Goal: Transaction & Acquisition: Obtain resource

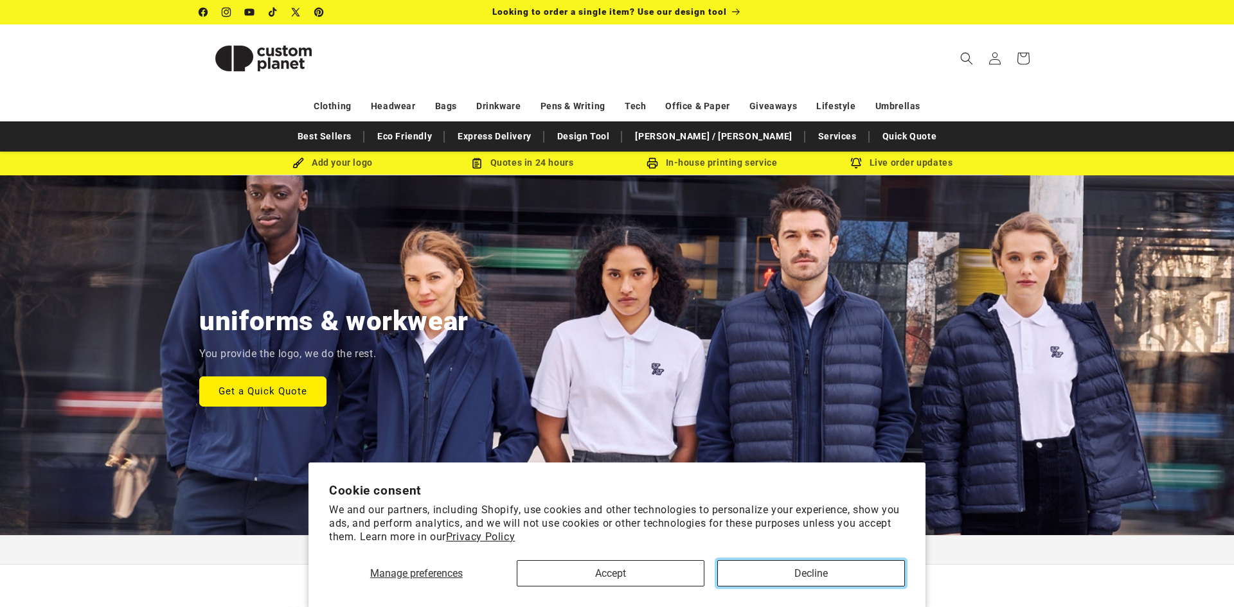
click at [854, 569] on button "Decline" at bounding box center [811, 573] width 188 height 26
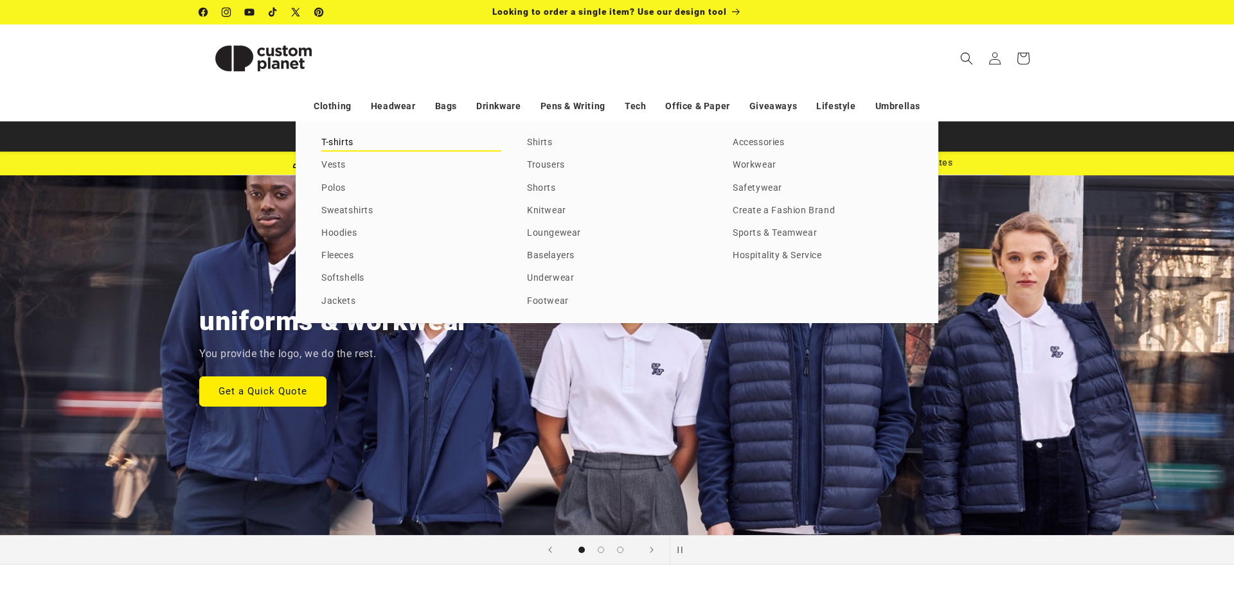
click at [330, 143] on link "T-shirts" at bounding box center [411, 142] width 180 height 17
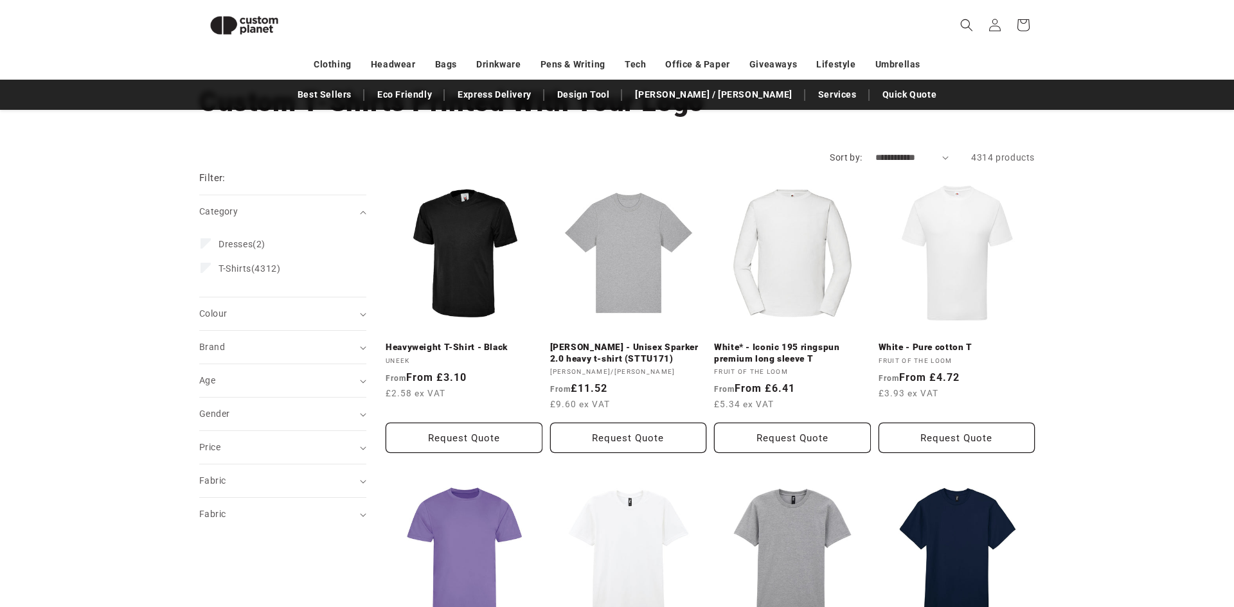
scroll to position [82, 0]
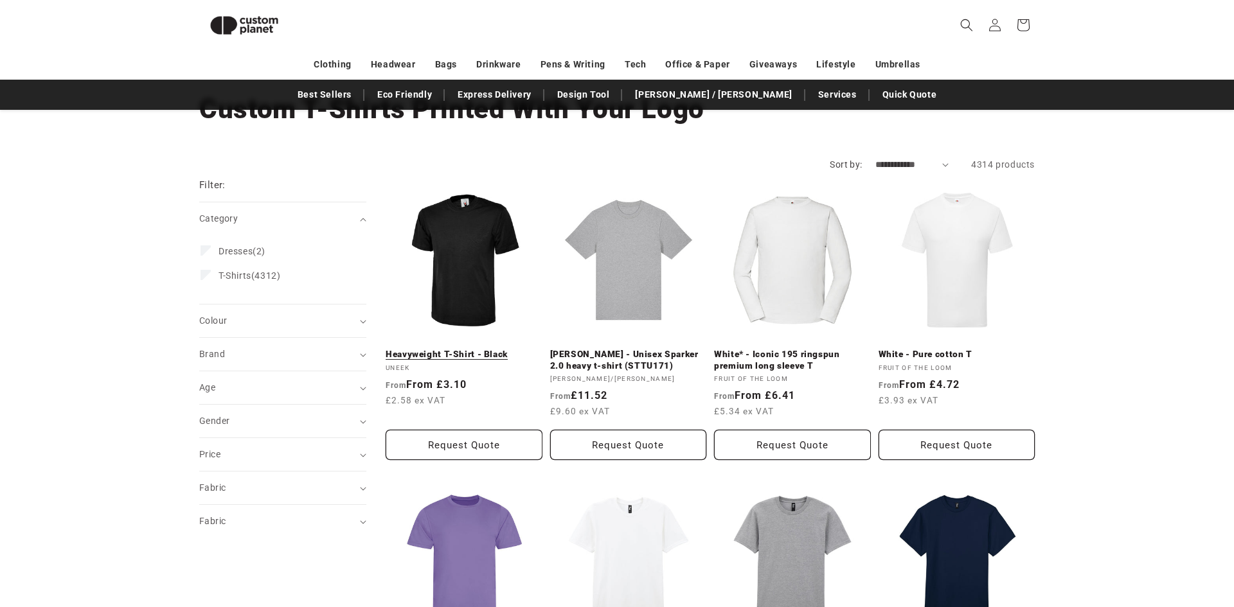
click at [485, 349] on link "Heavyweight T-Shirt - Black" at bounding box center [464, 355] width 157 height 12
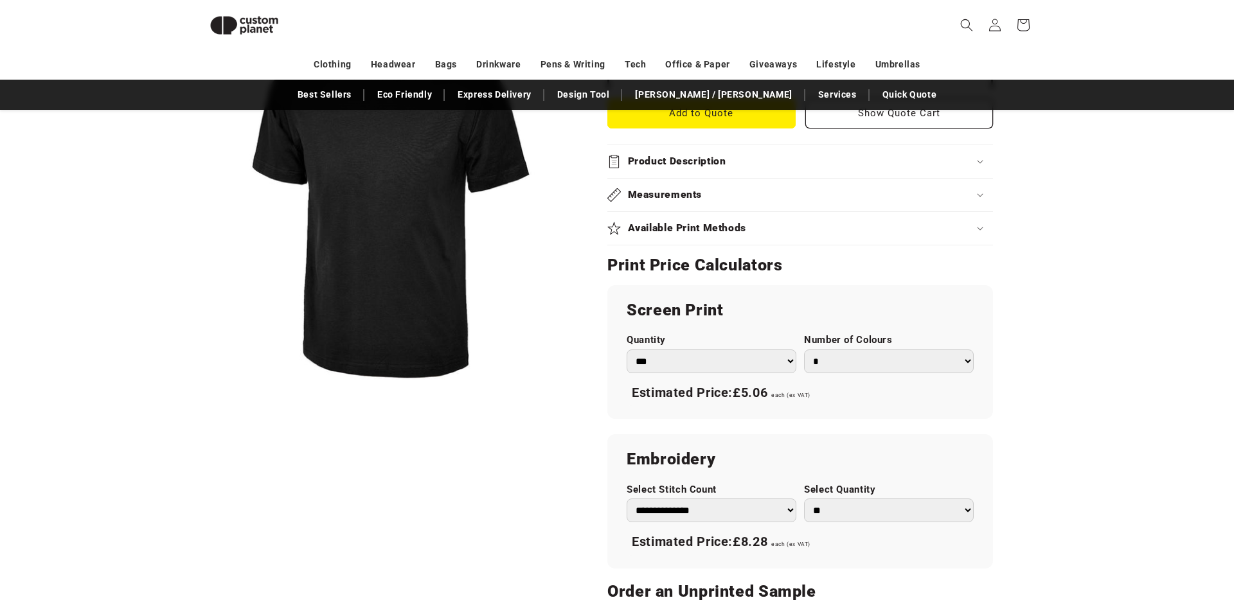
scroll to position [632, 0]
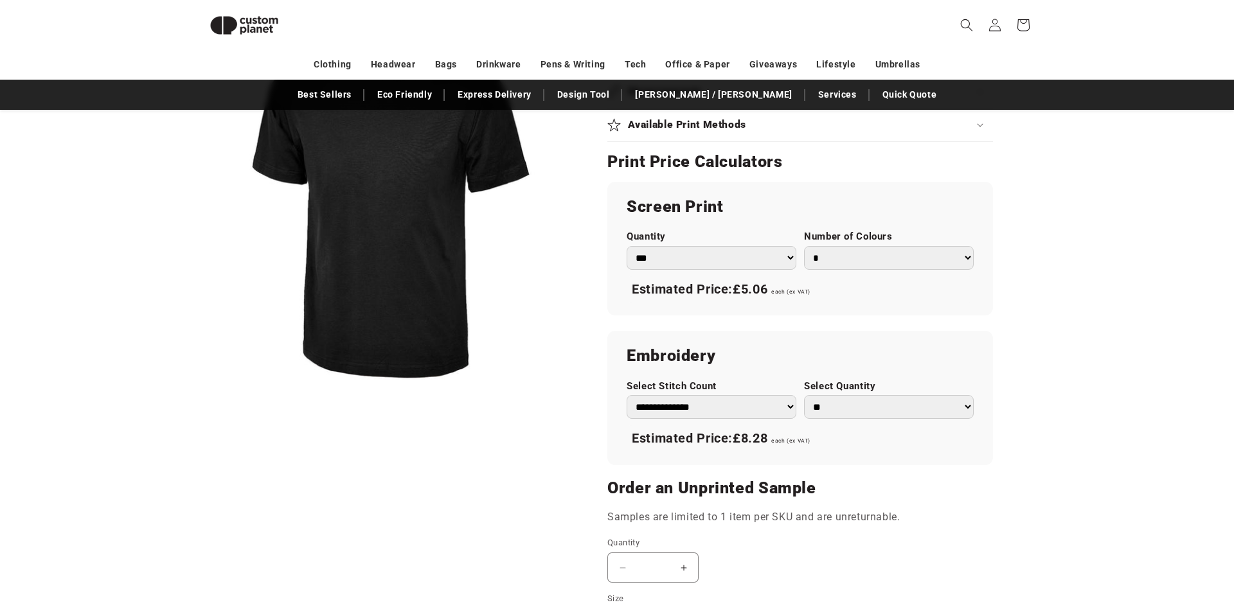
click at [749, 261] on select "*** *** *** **** **** **** ***** *****" at bounding box center [712, 258] width 170 height 24
click at [849, 259] on select "* * * * * * *" at bounding box center [889, 258] width 170 height 24
click at [847, 269] on select "* * * * * * *" at bounding box center [889, 258] width 170 height 24
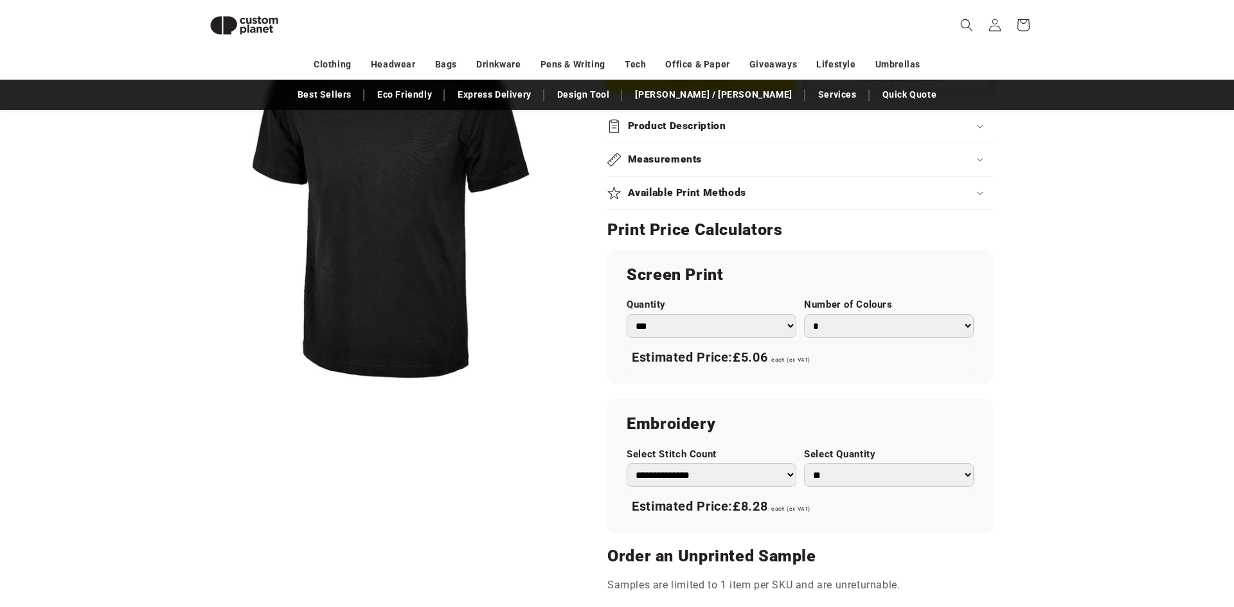
scroll to position [558, 0]
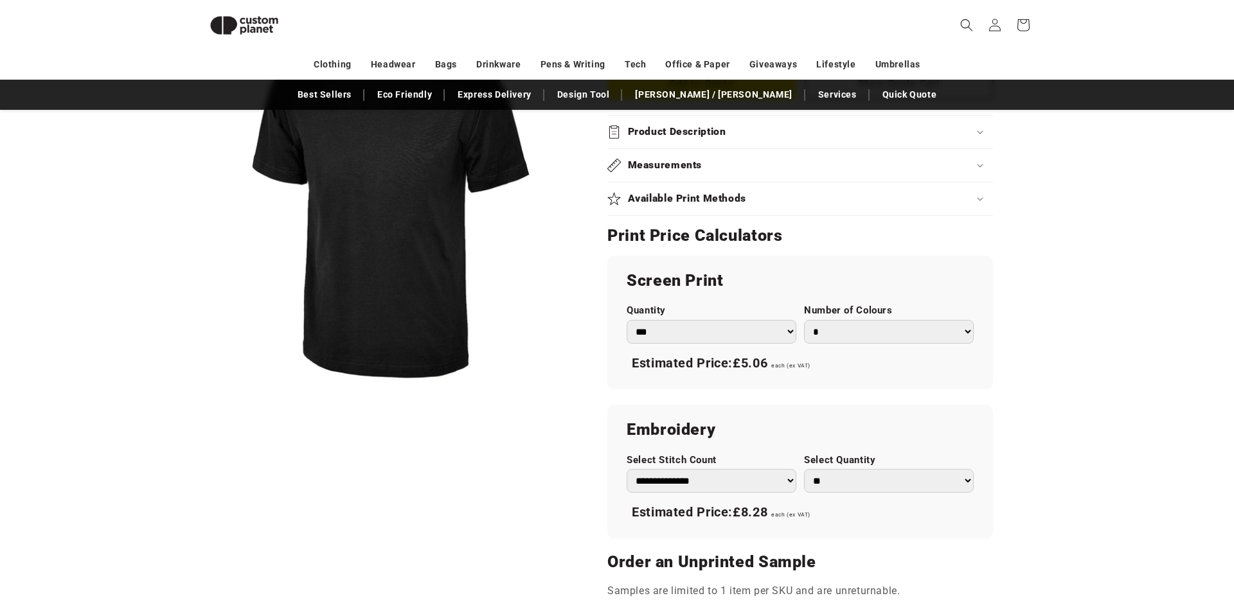
click at [792, 202] on div "Available Print Methods" at bounding box center [800, 198] width 386 height 13
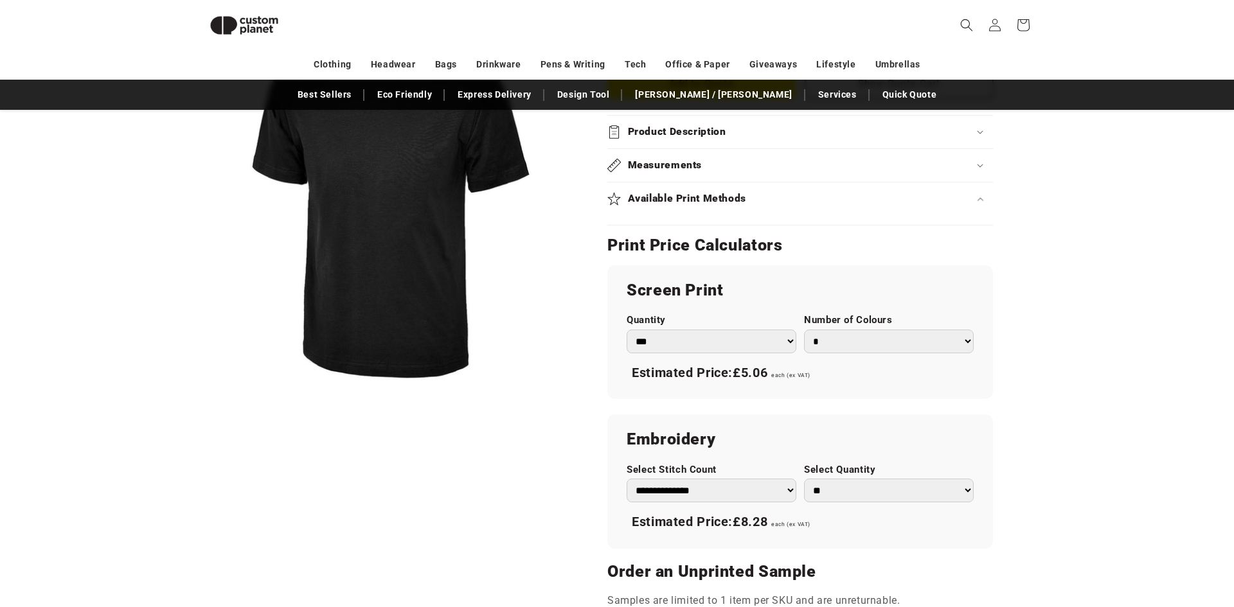
click at [792, 202] on div "Available Print Methods" at bounding box center [800, 198] width 386 height 13
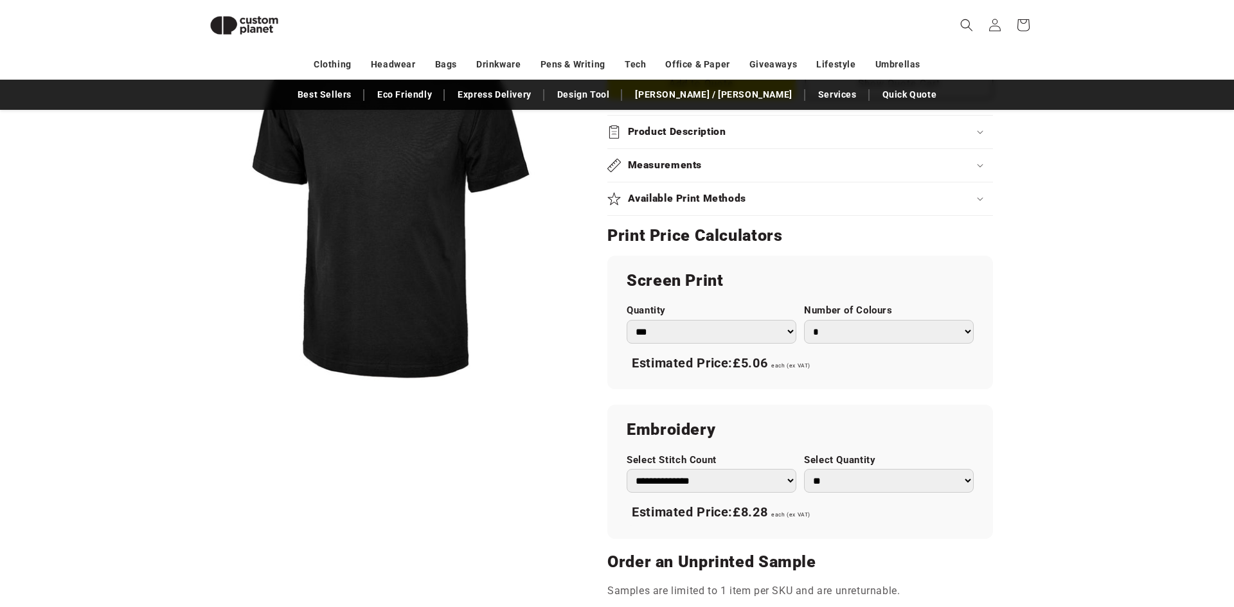
click at [792, 202] on div "Available Print Methods" at bounding box center [800, 198] width 386 height 13
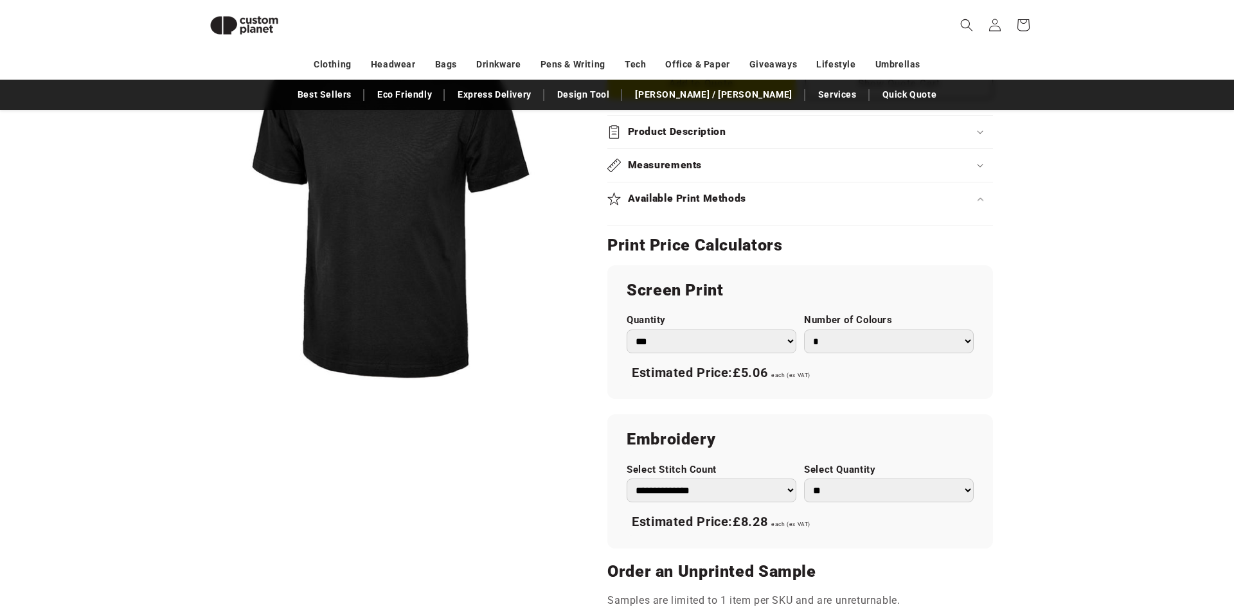
click at [792, 202] on div "Available Print Methods" at bounding box center [800, 198] width 386 height 13
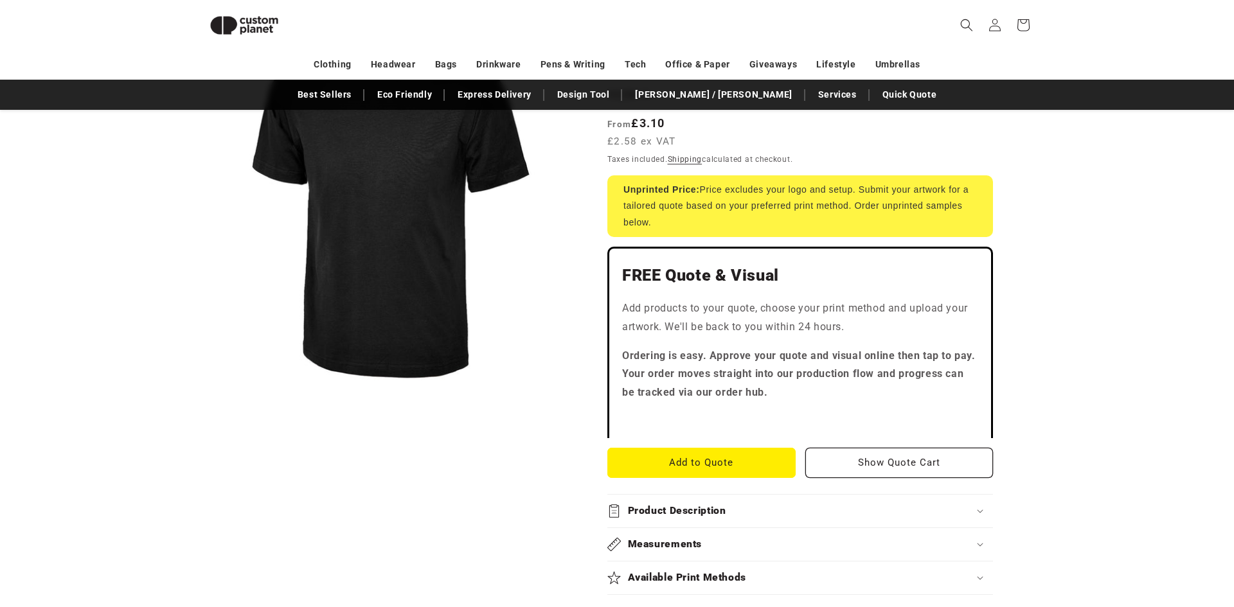
scroll to position [177, 0]
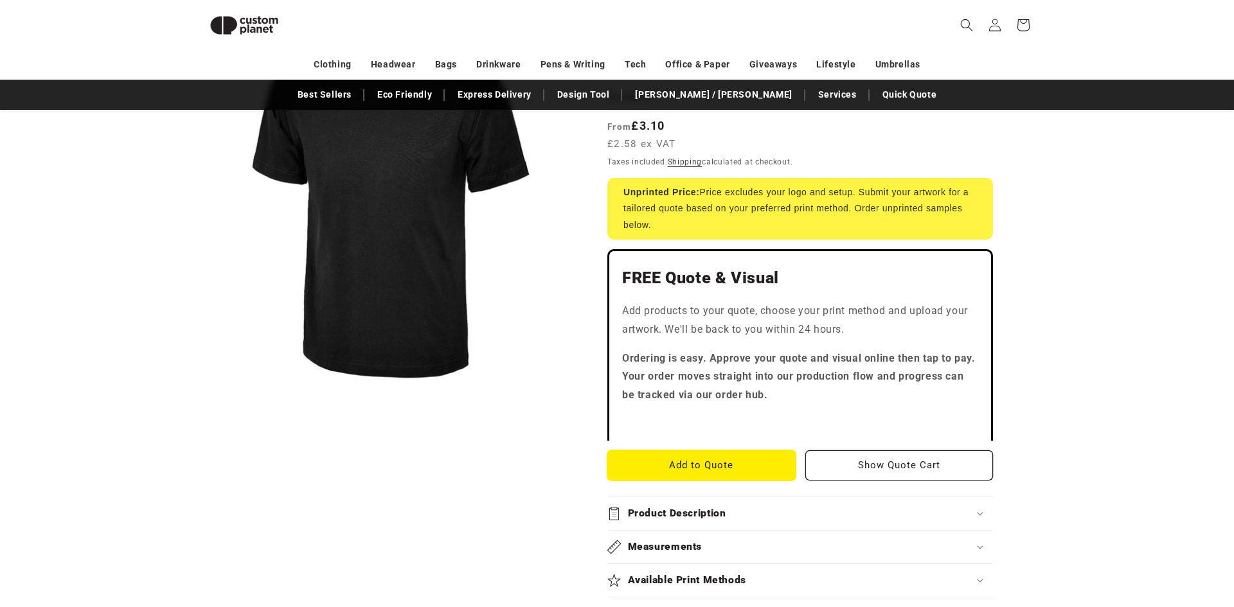
click at [757, 461] on button "Add to Quote" at bounding box center [701, 466] width 188 height 30
click at [853, 108] on nav "Best Sellers Eco Friendly Express Delivery Design Tool Stanley / Stella Service…" at bounding box center [617, 95] width 1234 height 30
click at [876, 97] on link "Quick Quote" at bounding box center [909, 95] width 67 height 22
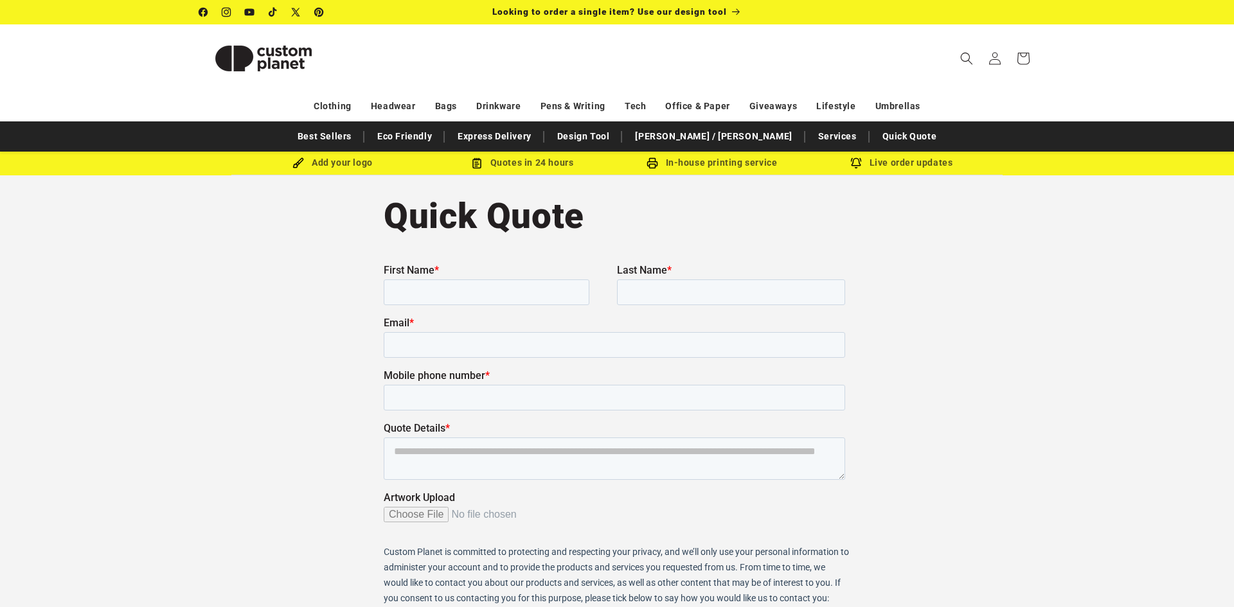
scroll to position [12, 0]
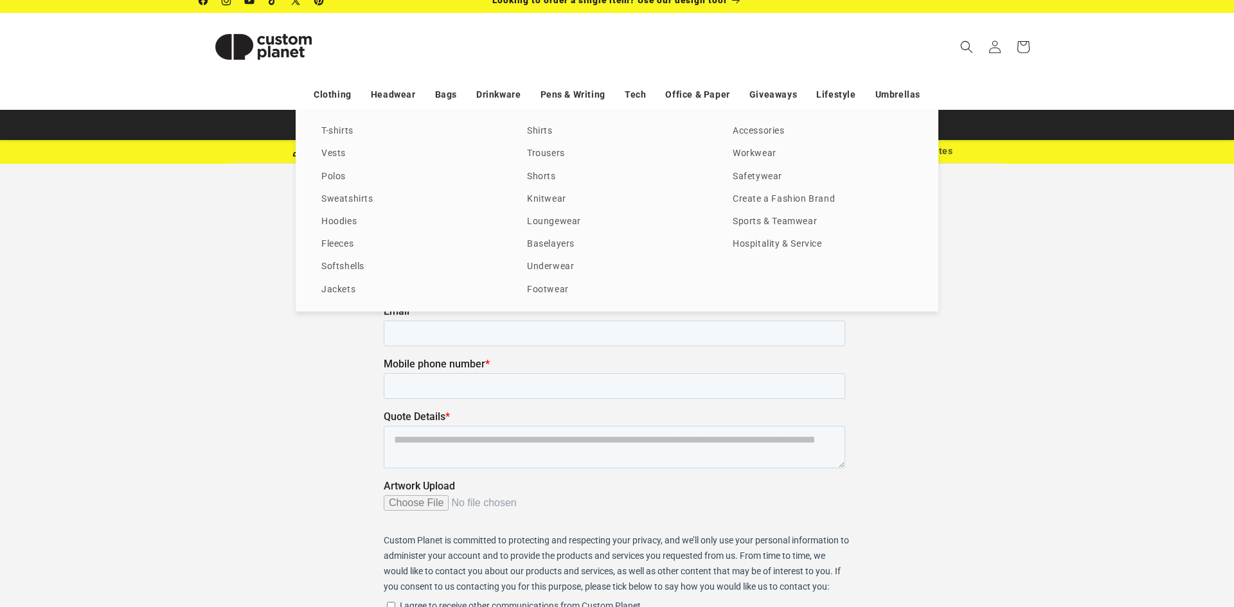
click at [283, 154] on div "T-shirts Vests Polos Sweatshirts Hoodies Fleeces Softshells Jackets Shirts Trou…" at bounding box center [617, 211] width 1234 height 202
click at [341, 131] on link "T-shirts" at bounding box center [411, 131] width 180 height 17
